Goal: Task Accomplishment & Management: Manage account settings

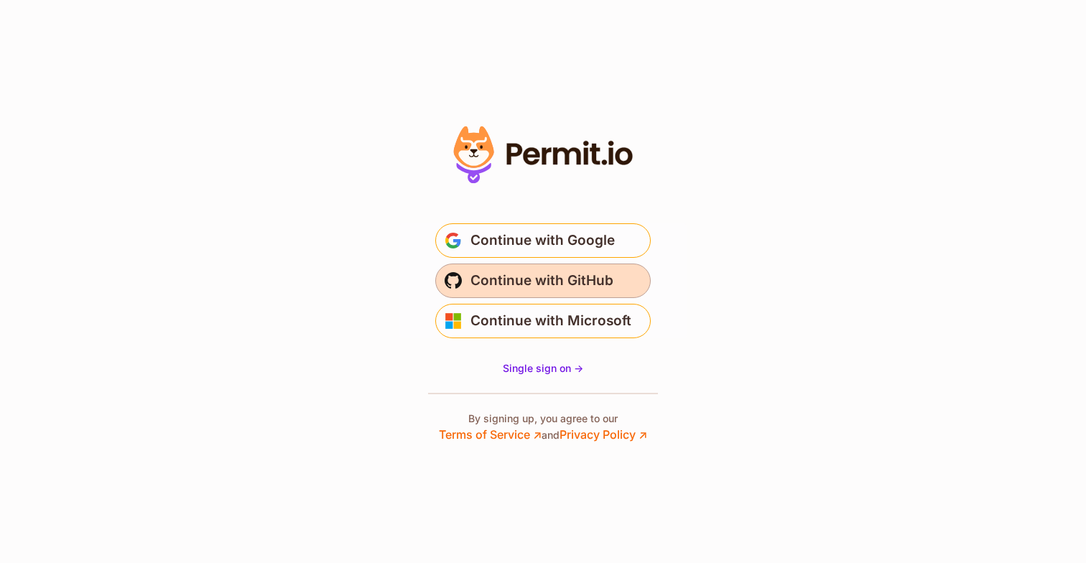
click at [506, 294] on button "Continue with GitHub" at bounding box center [542, 280] width 215 height 34
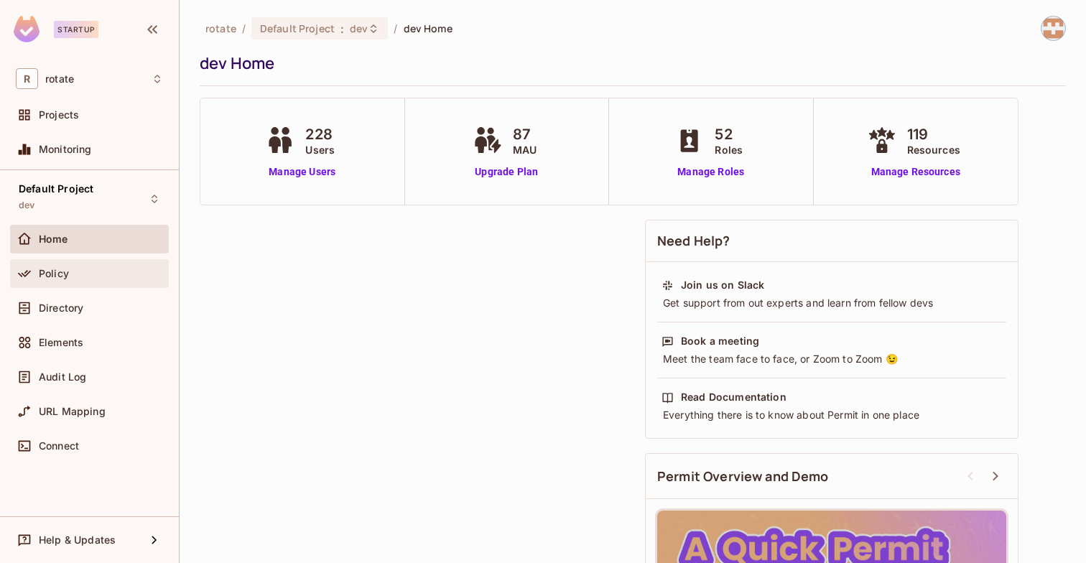
click at [111, 269] on div "Policy" at bounding box center [101, 273] width 124 height 11
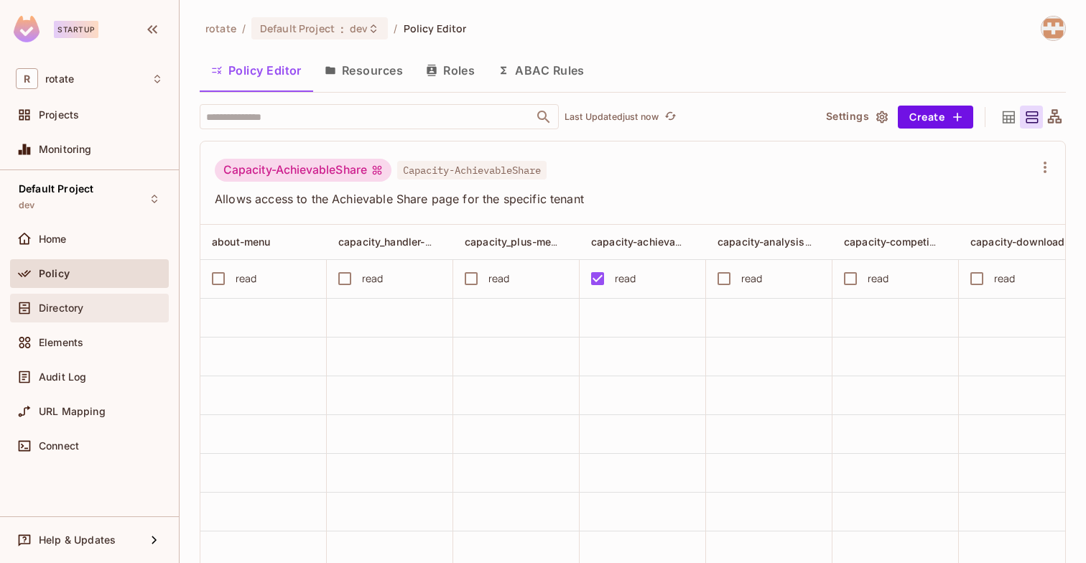
click at [60, 310] on span "Directory" at bounding box center [61, 307] width 45 height 11
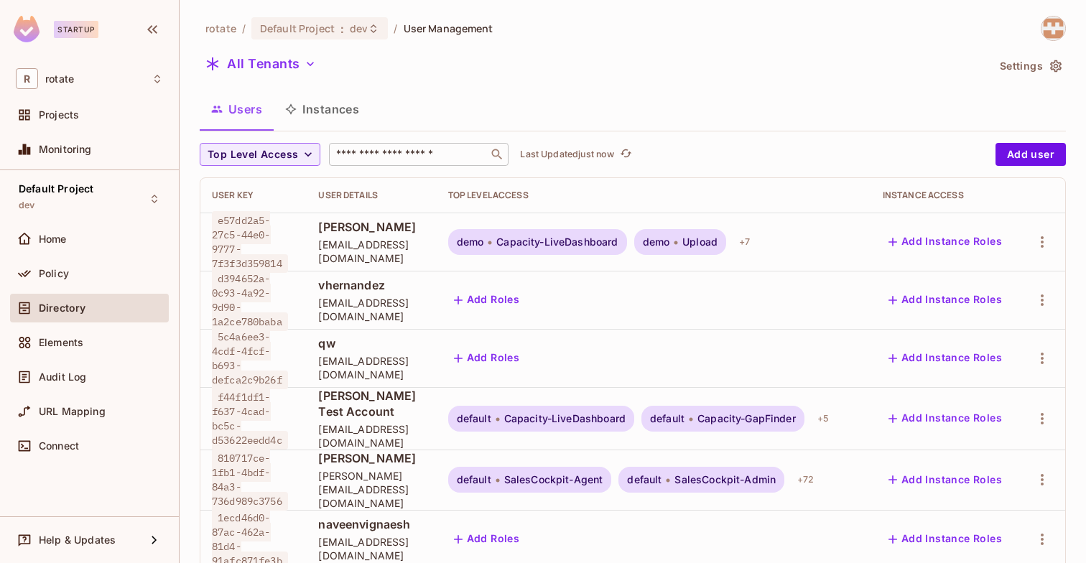
click at [397, 154] on input "text" at bounding box center [408, 154] width 151 height 14
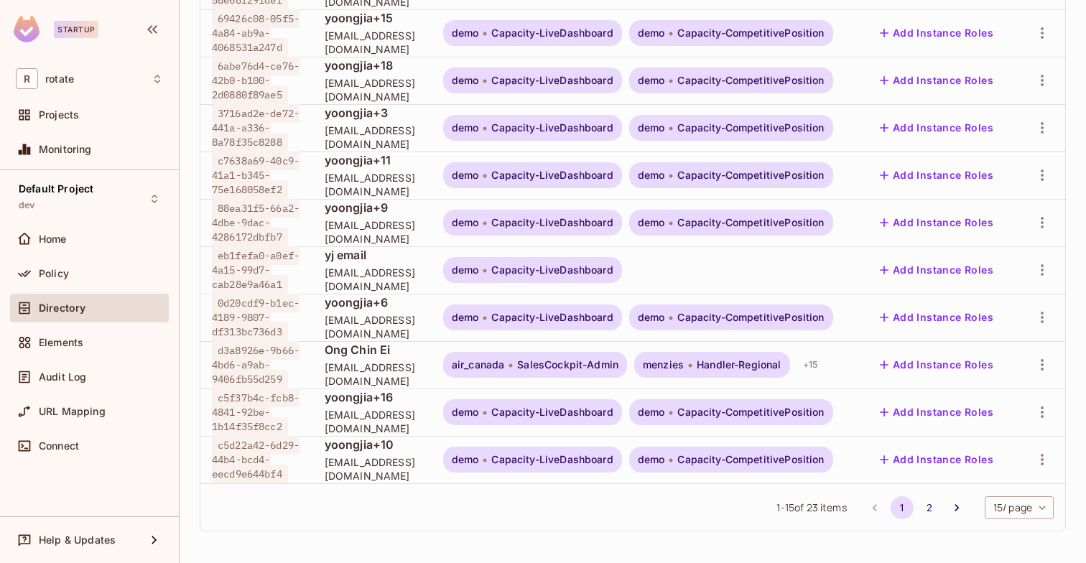
scroll to position [558, 0]
type input "***"
click at [410, 342] on span "Ong Chin Ei" at bounding box center [372, 350] width 95 height 16
click at [1040, 356] on icon "button" at bounding box center [1041, 364] width 17 height 17
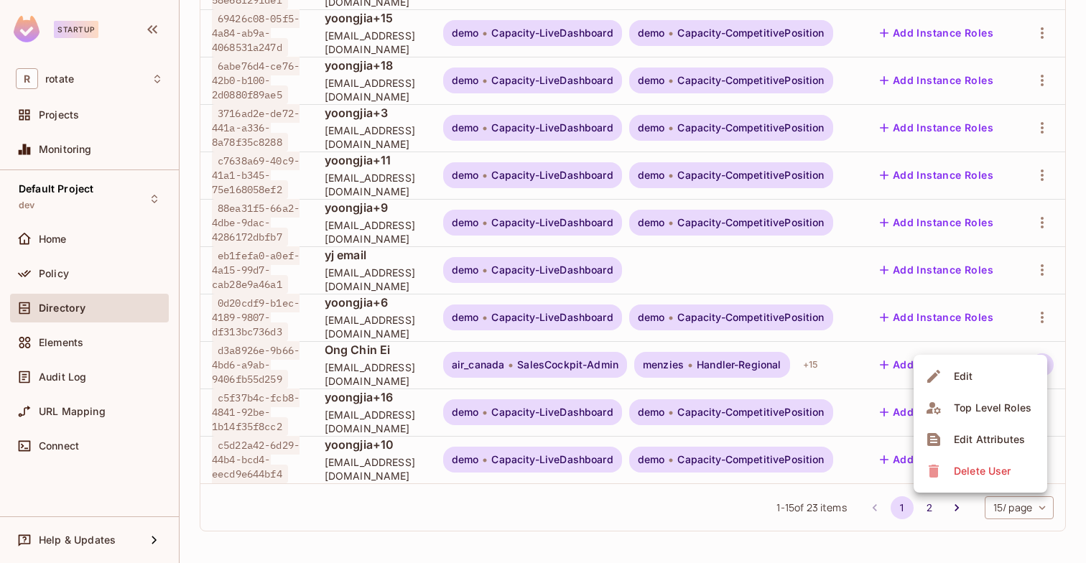
click at [994, 403] on div "Top Level Roles" at bounding box center [992, 408] width 78 height 14
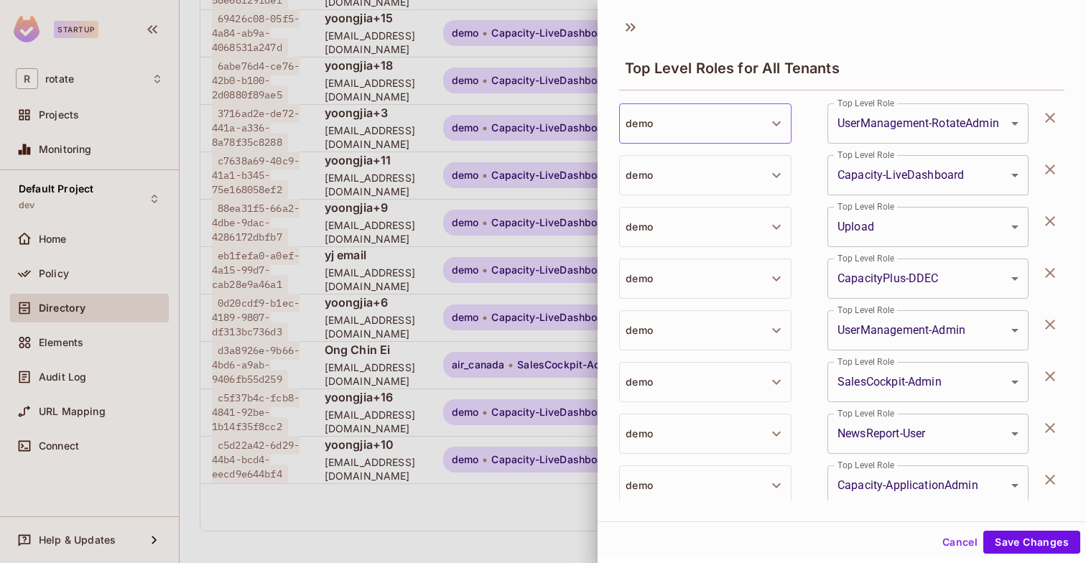
scroll to position [586, 0]
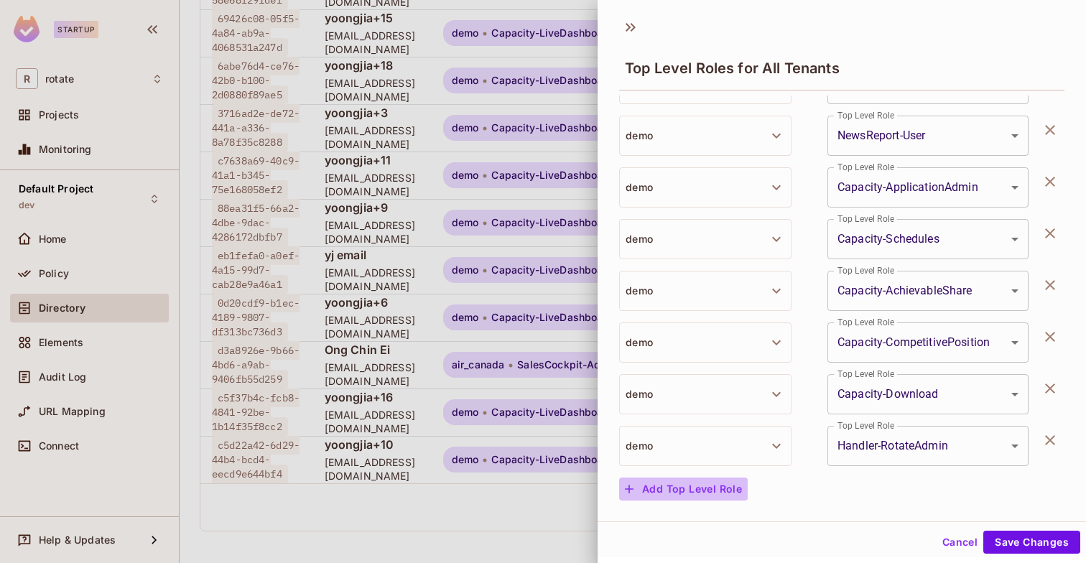
click at [703, 488] on button "Add Top Level Role" at bounding box center [683, 488] width 129 height 23
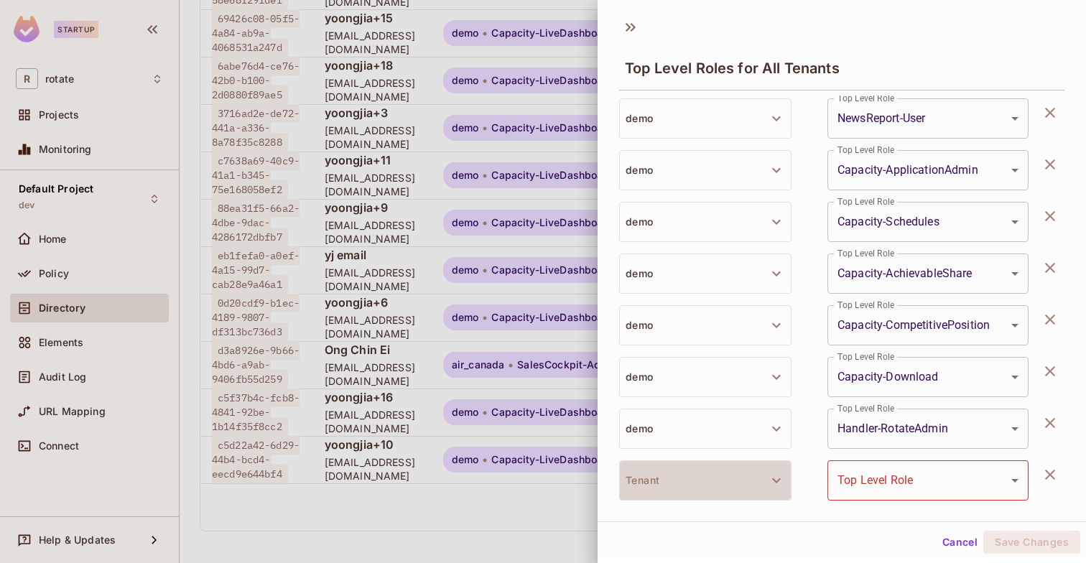
click at [703, 488] on button "Tenant" at bounding box center [705, 480] width 172 height 40
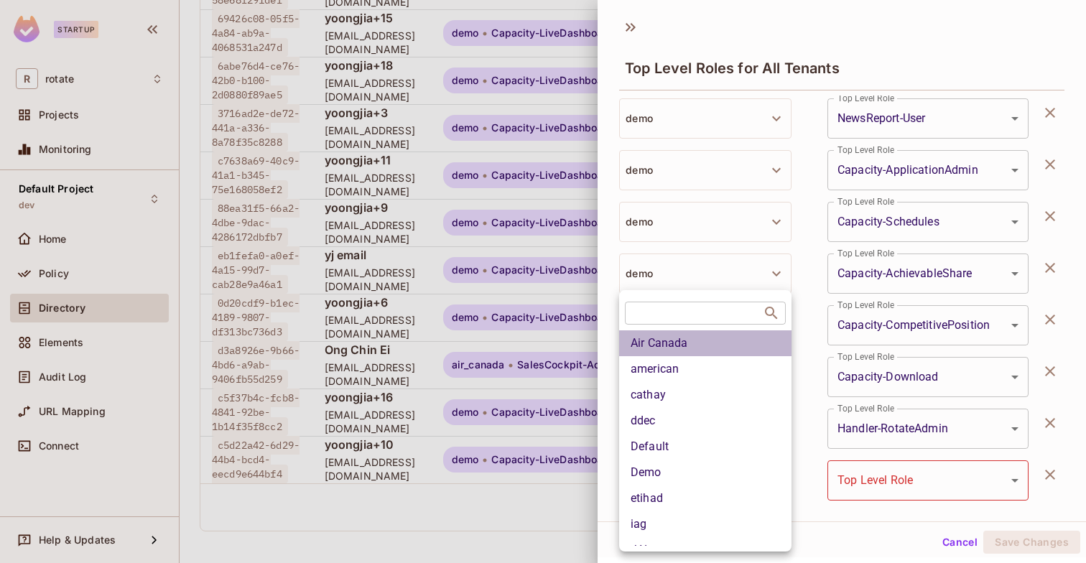
click at [676, 347] on li "Air Canada" at bounding box center [705, 343] width 172 height 26
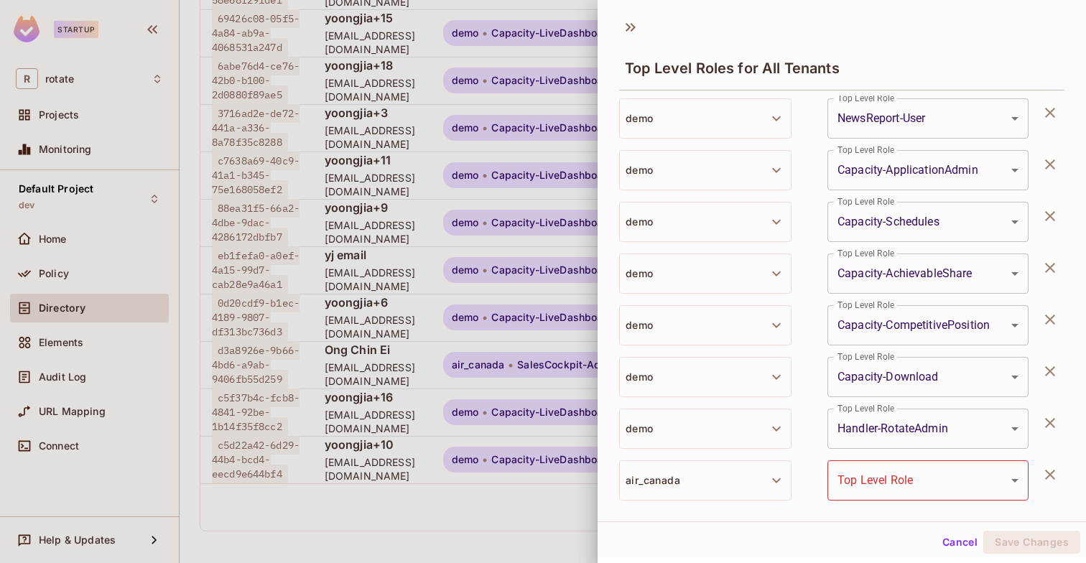
click at [963, 478] on body "Startup R rotate Projects Monitoring Default Project dev Home Policy Directory …" at bounding box center [543, 281] width 1086 height 563
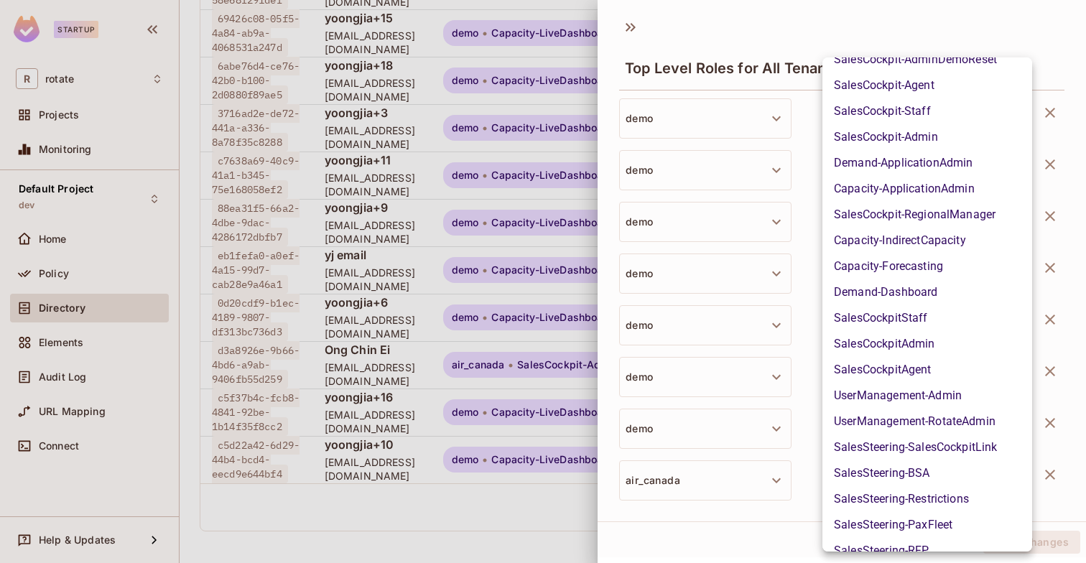
scroll to position [464, 0]
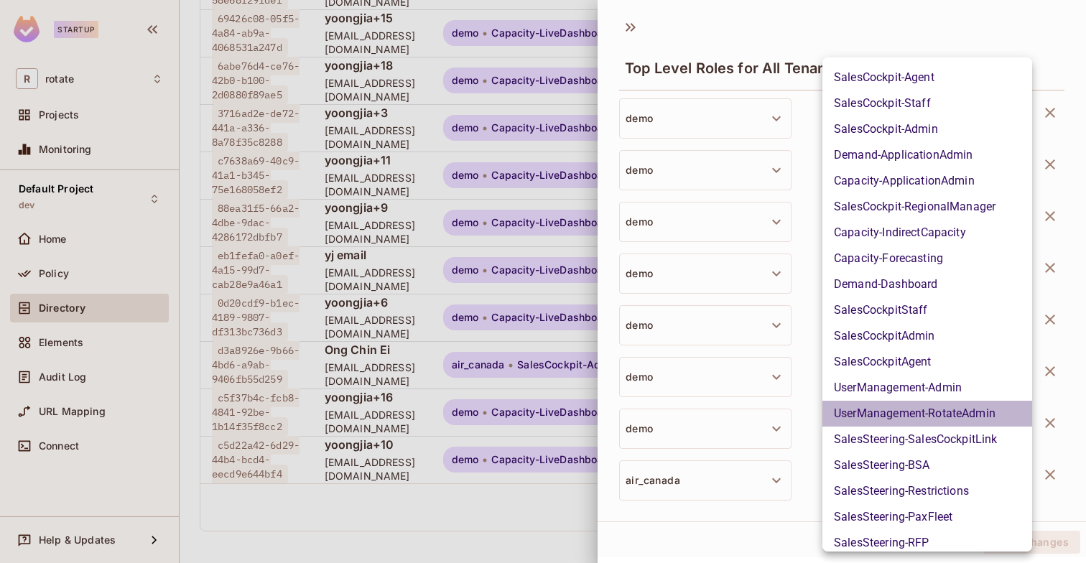
click at [946, 416] on li "UserManagement-RotateAdmin" at bounding box center [927, 414] width 210 height 26
type input "**********"
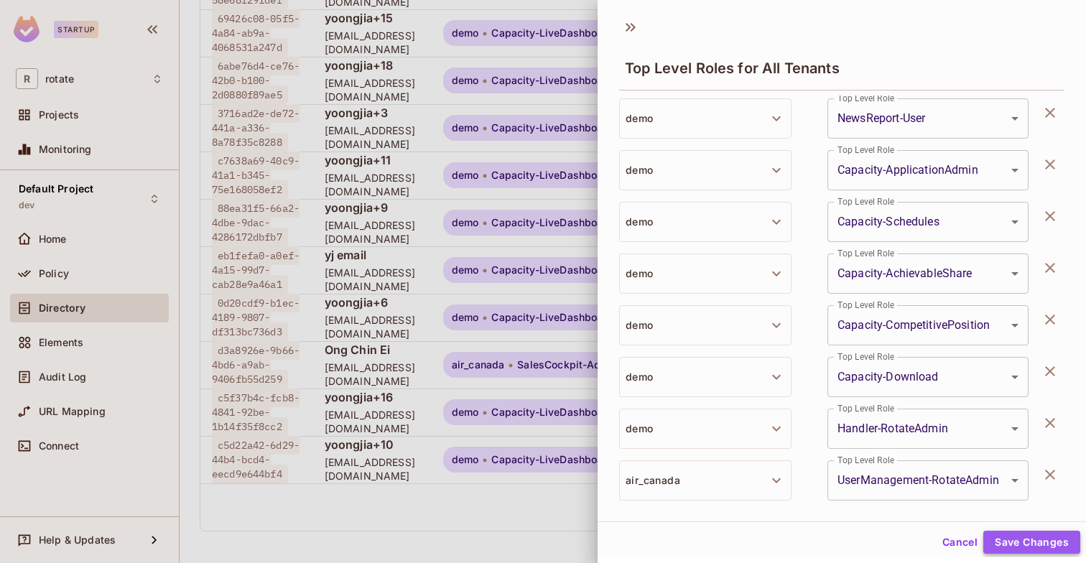
click at [1026, 541] on button "Save Changes" at bounding box center [1031, 542] width 97 height 23
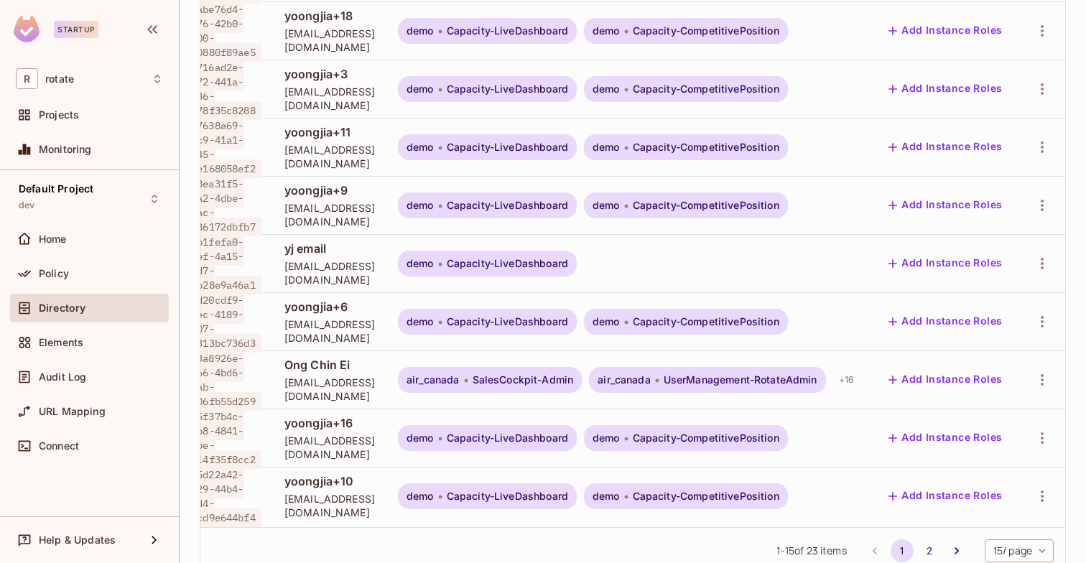
scroll to position [2, 75]
click at [1048, 371] on icon "button" at bounding box center [1041, 379] width 17 height 17
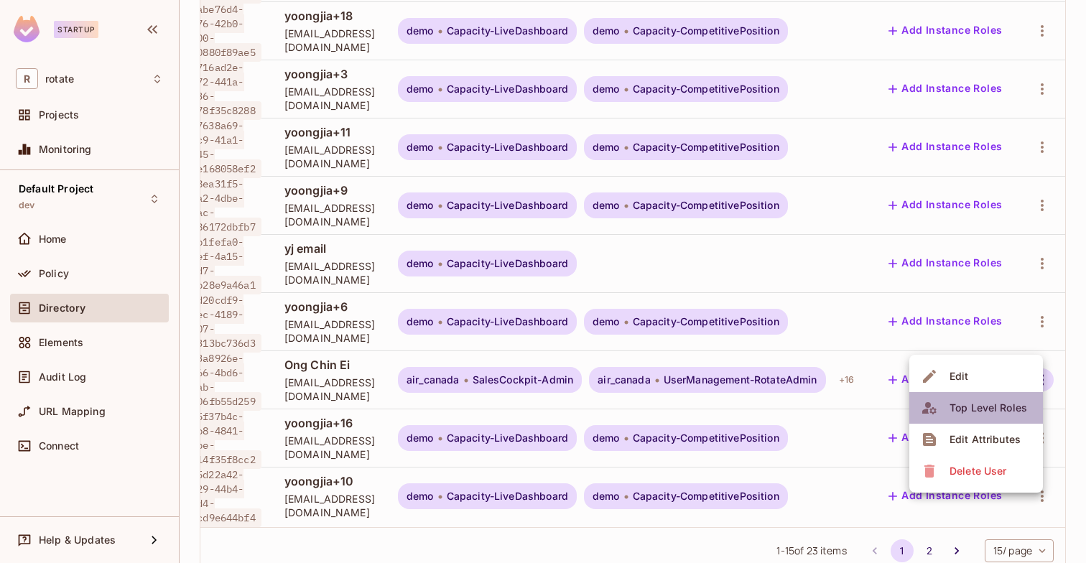
click at [992, 411] on div "Top Level Roles" at bounding box center [988, 408] width 78 height 14
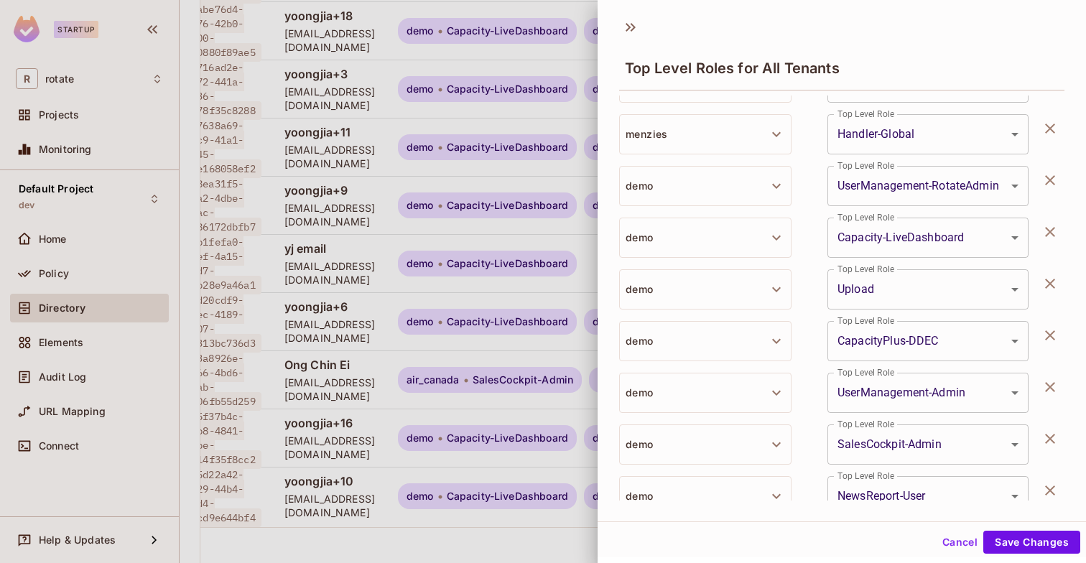
scroll to position [271, 0]
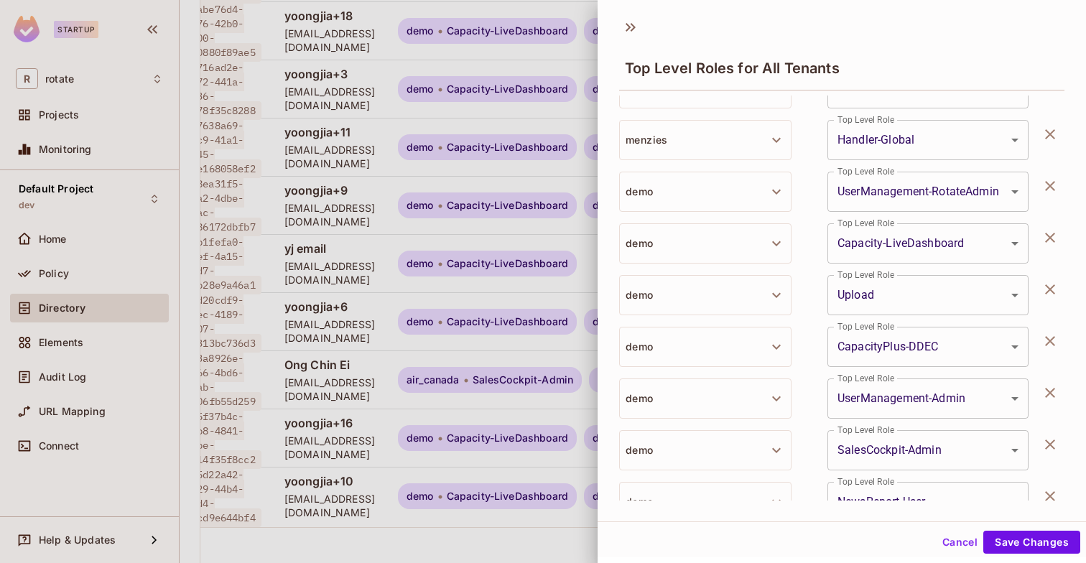
click at [964, 549] on button "Cancel" at bounding box center [959, 542] width 47 height 23
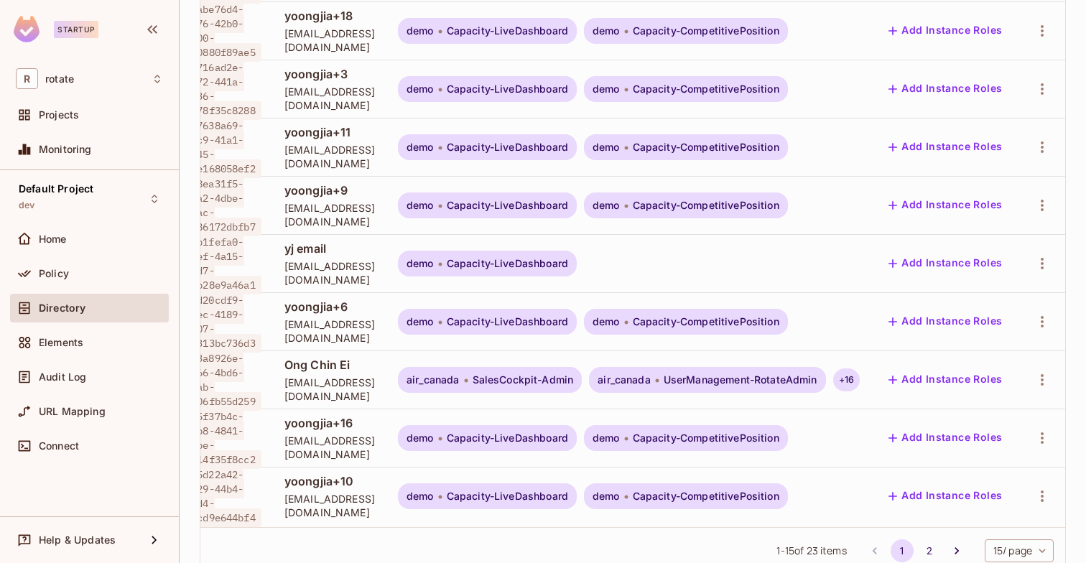
click at [849, 368] on div "+ 16" at bounding box center [846, 379] width 27 height 23
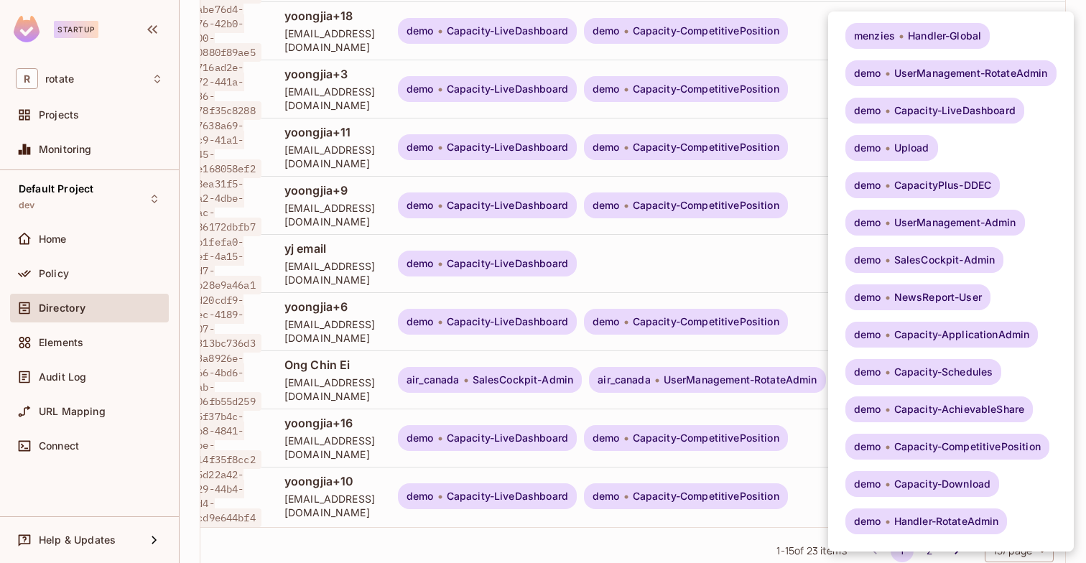
scroll to position [0, 0]
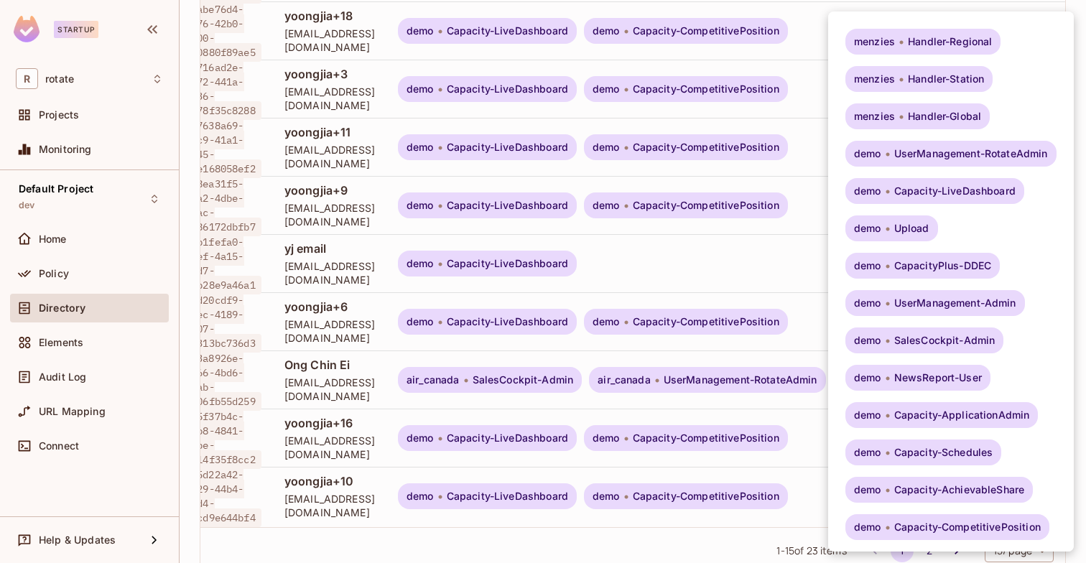
click at [763, 523] on div at bounding box center [543, 281] width 1086 height 563
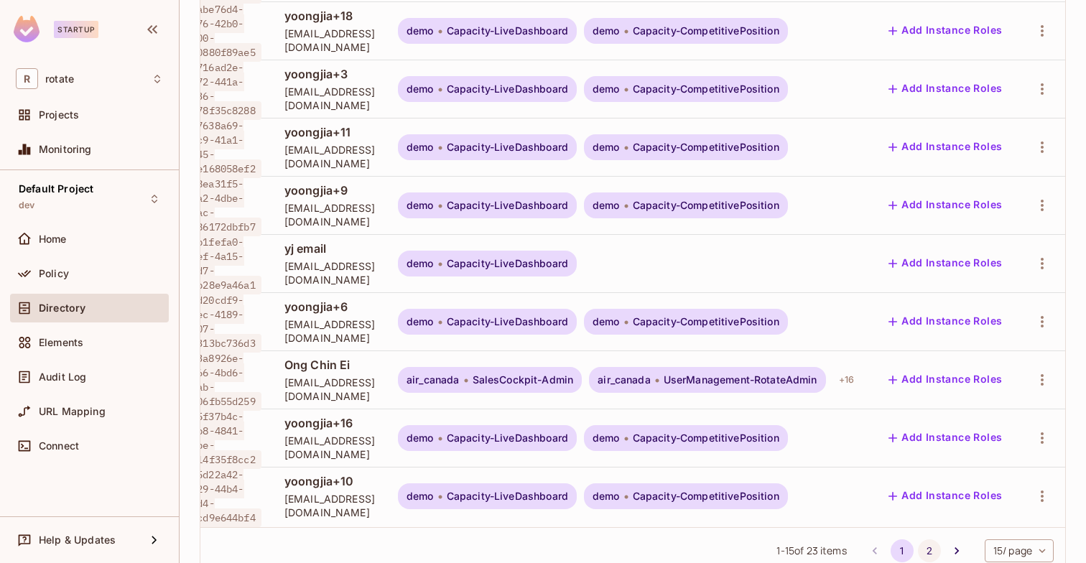
click at [933, 539] on button "2" at bounding box center [929, 550] width 23 height 23
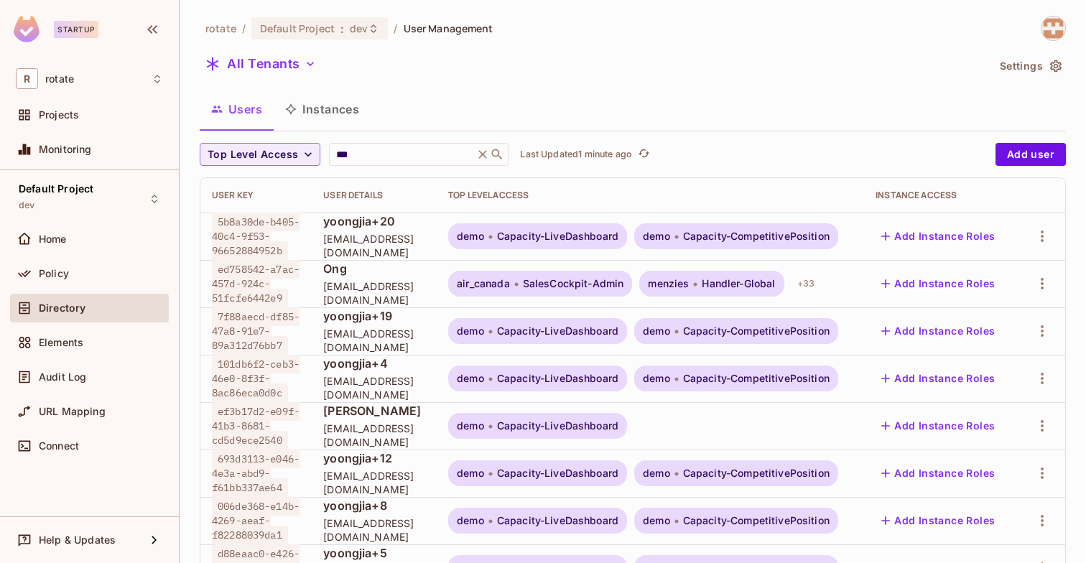
scroll to position [2, 0]
click at [890, 288] on icon "button" at bounding box center [885, 283] width 9 height 9
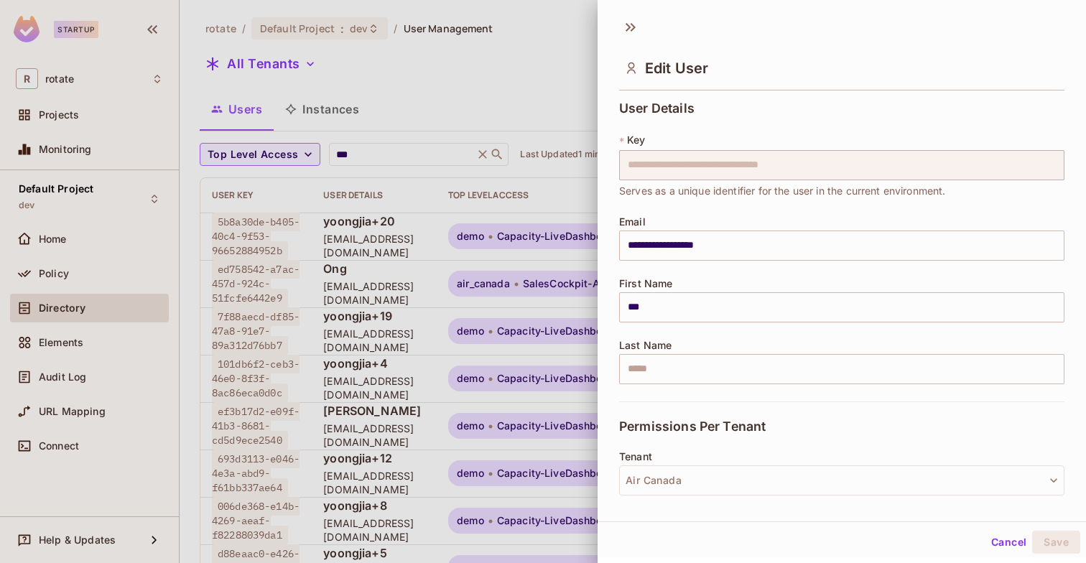
click at [1004, 544] on button "Cancel" at bounding box center [1008, 542] width 47 height 23
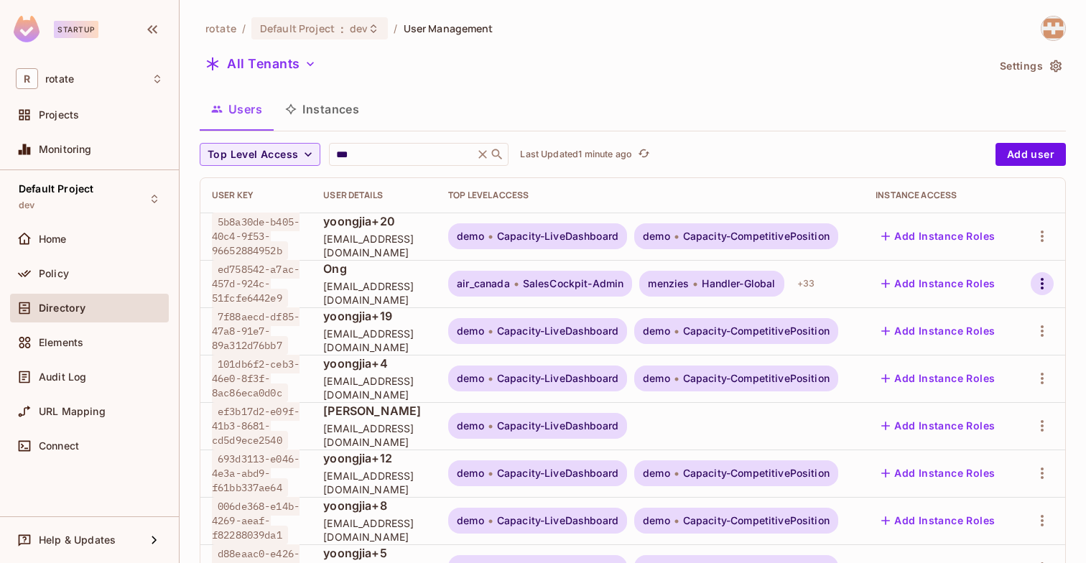
click at [1045, 292] on icon "button" at bounding box center [1041, 283] width 17 height 17
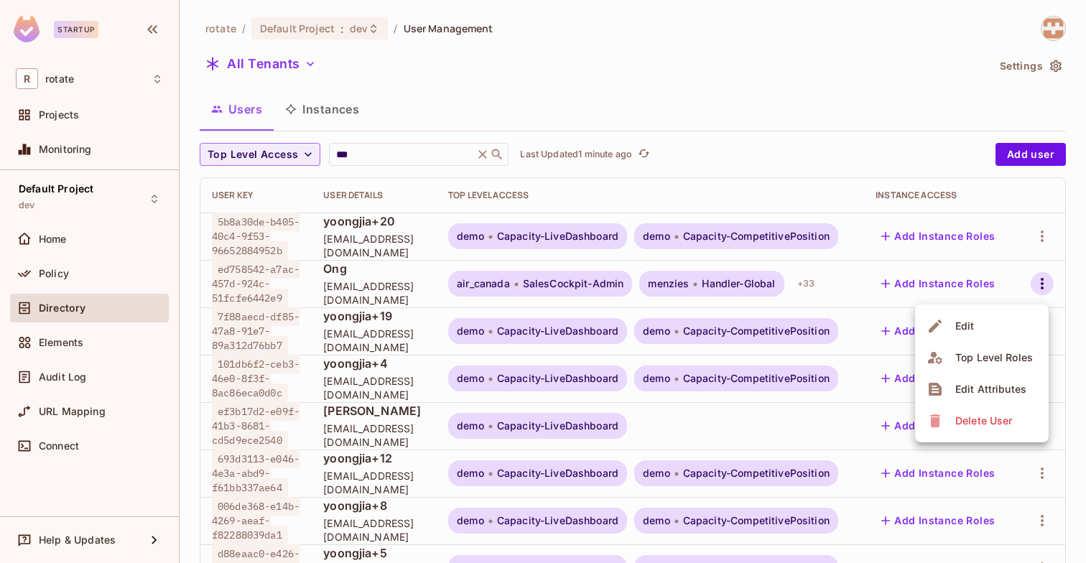
click at [993, 363] on div "Top Level Roles" at bounding box center [994, 357] width 78 height 14
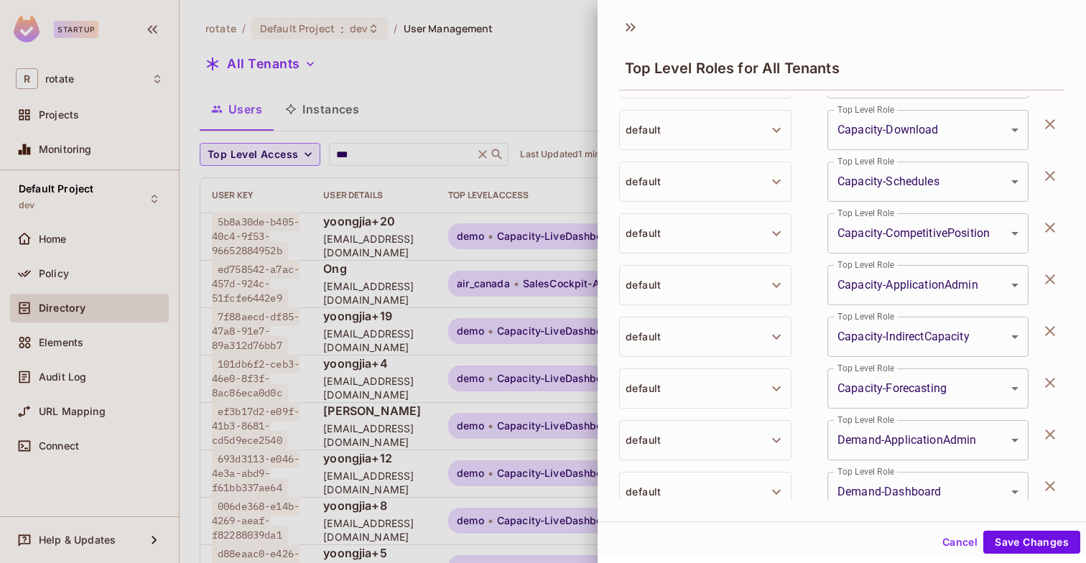
scroll to position [1516, 0]
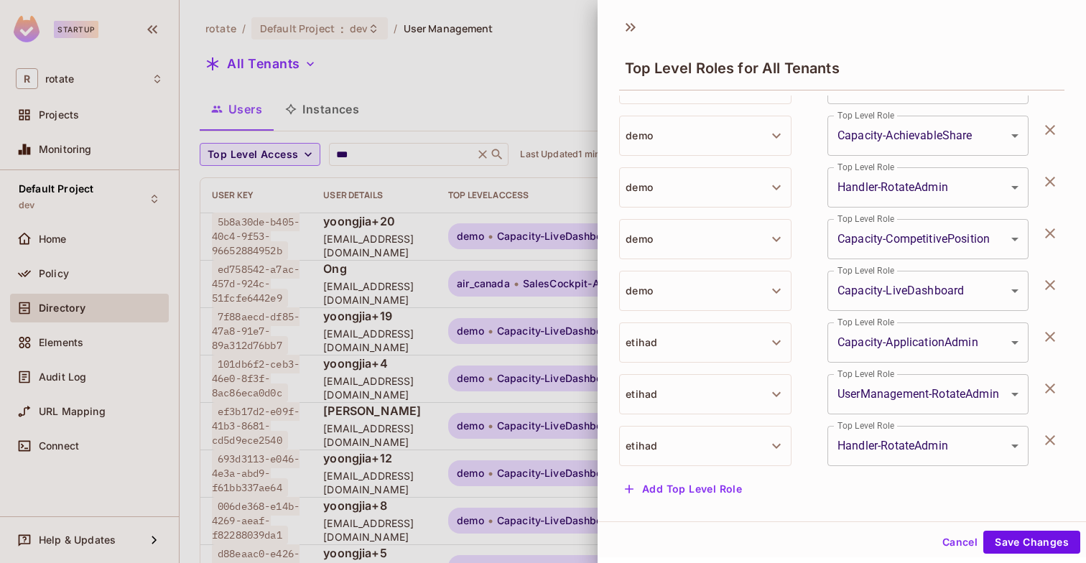
click at [695, 485] on button "Add Top Level Role" at bounding box center [683, 488] width 129 height 23
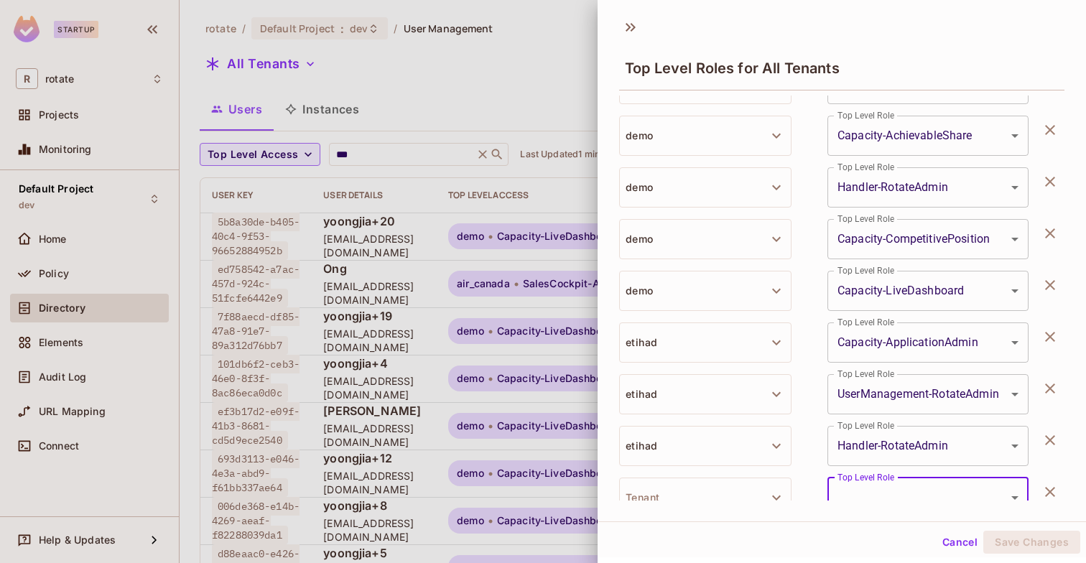
scroll to position [1534, 0]
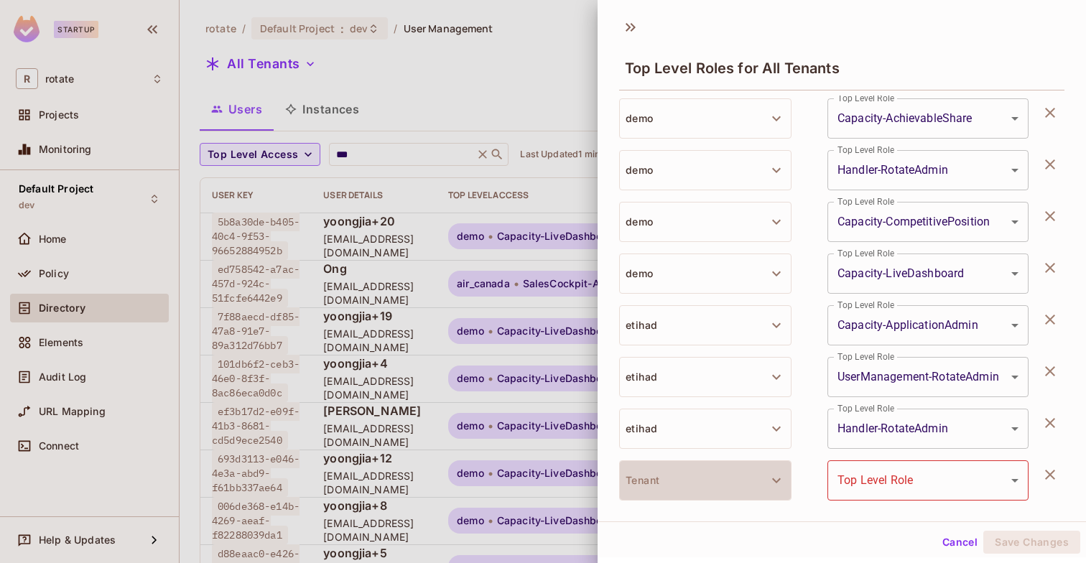
click at [695, 485] on button "Tenant" at bounding box center [705, 480] width 172 height 40
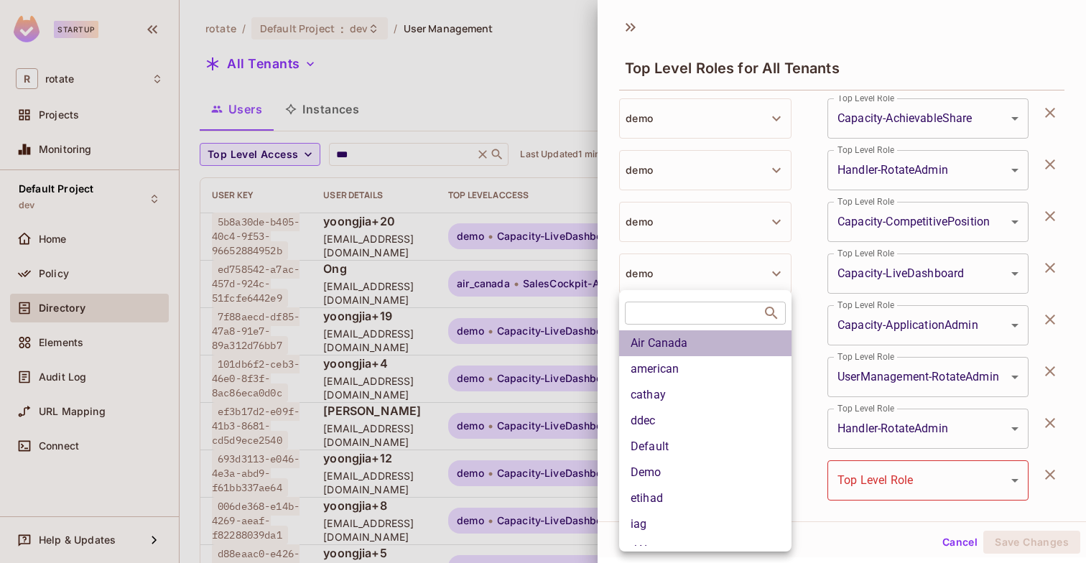
click at [708, 351] on li "Air Canada" at bounding box center [705, 343] width 172 height 26
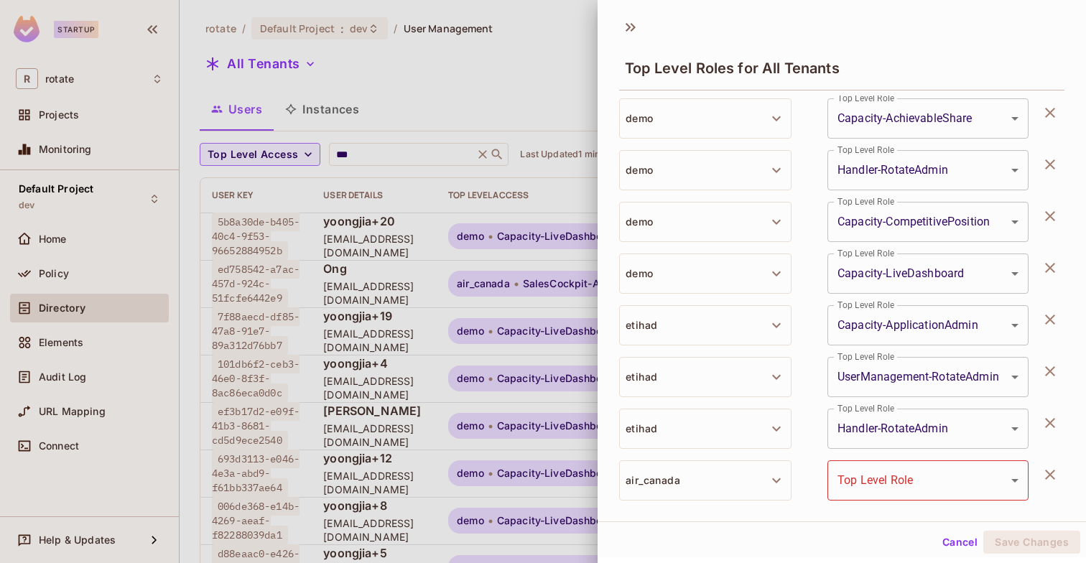
click at [893, 477] on body "Startup R rotate Projects Monitoring Default Project dev Home Policy Directory …" at bounding box center [543, 281] width 1086 height 563
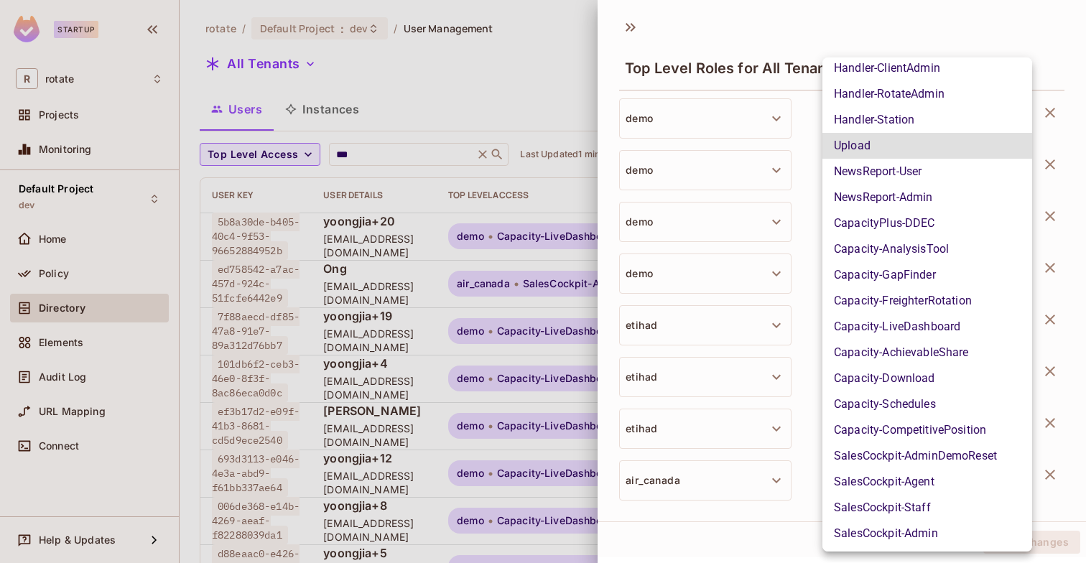
scroll to position [547, 0]
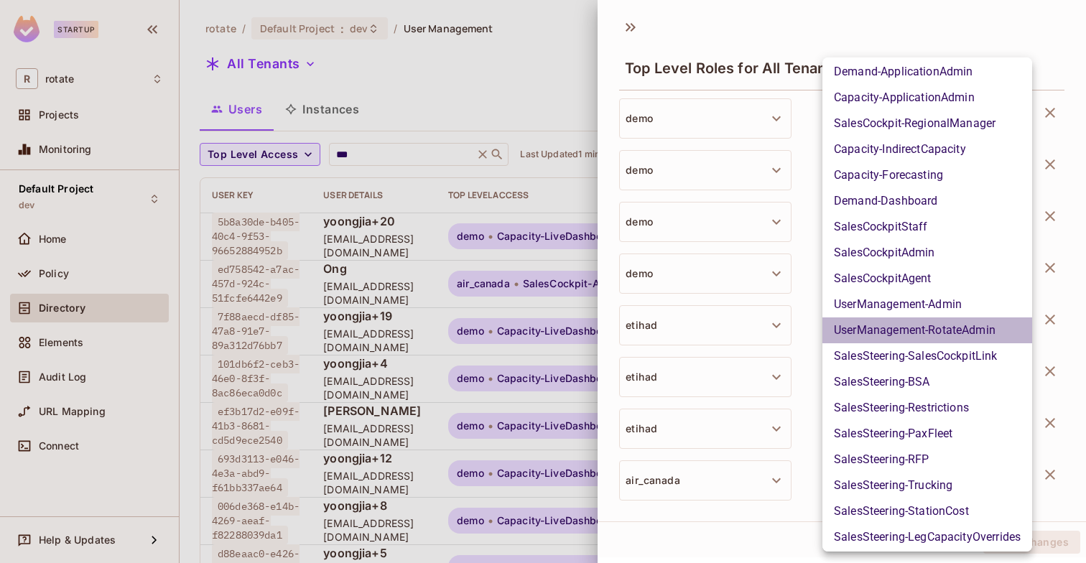
click at [937, 321] on li "UserManagement-RotateAdmin" at bounding box center [927, 330] width 210 height 26
type input "**********"
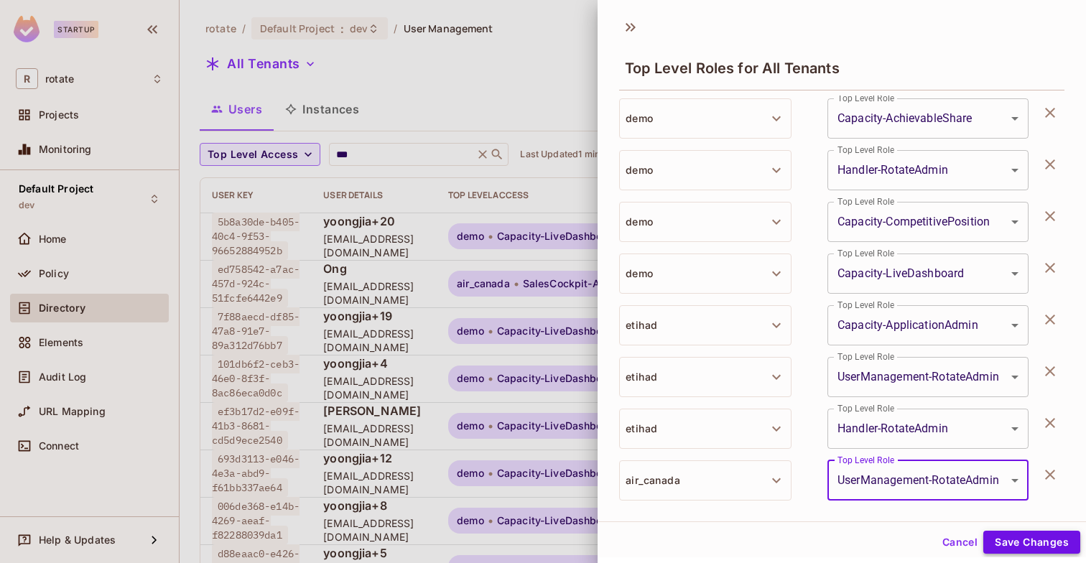
click at [1022, 545] on button "Save Changes" at bounding box center [1031, 542] width 97 height 23
